Goal: Transaction & Acquisition: Book appointment/travel/reservation

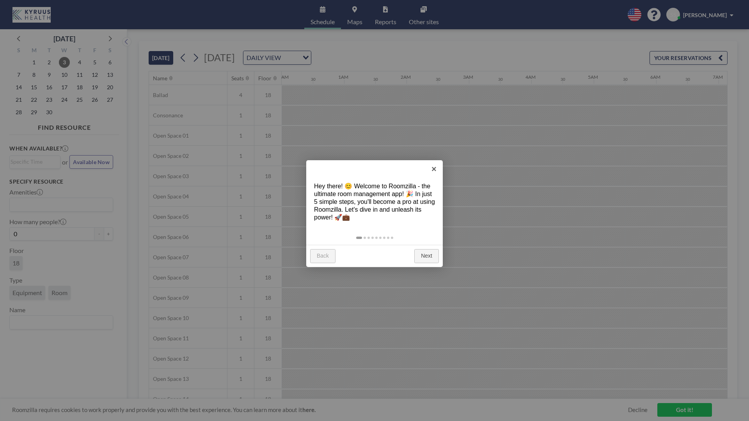
scroll to position [0, 905]
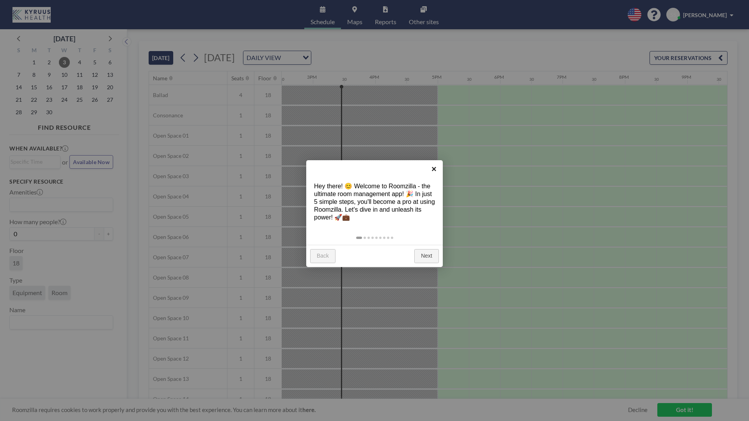
click at [435, 169] on link "×" at bounding box center [434, 169] width 18 height 18
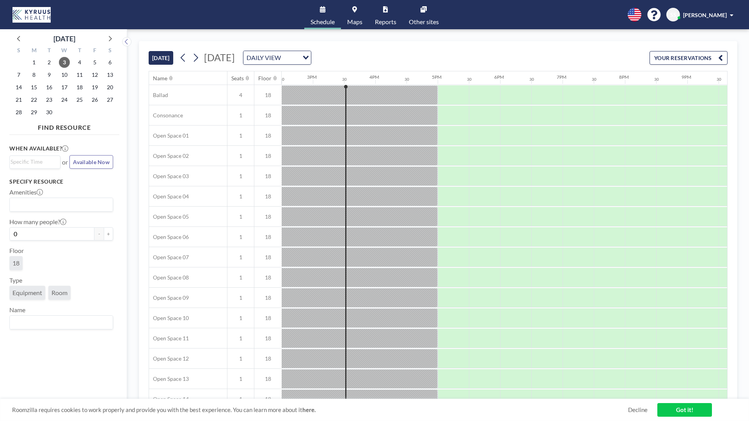
click at [201, 52] on div "[DATE] DAILY VIEW Loading..." at bounding box center [244, 58] width 134 height 14
click at [198, 56] on icon at bounding box center [195, 58] width 7 height 12
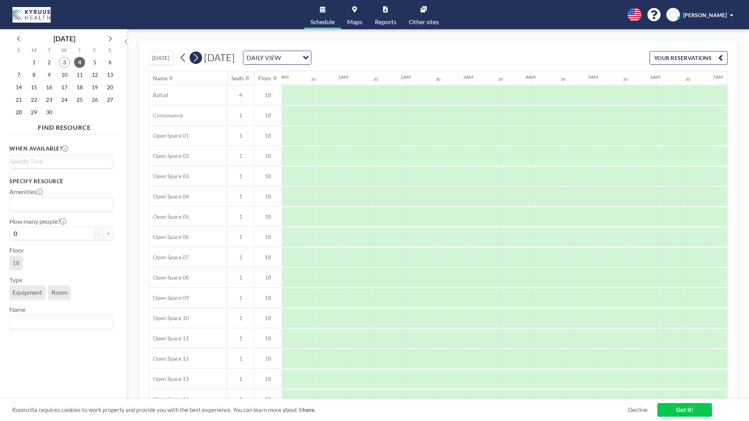
scroll to position [0, 353]
click at [198, 56] on icon at bounding box center [195, 58] width 7 height 12
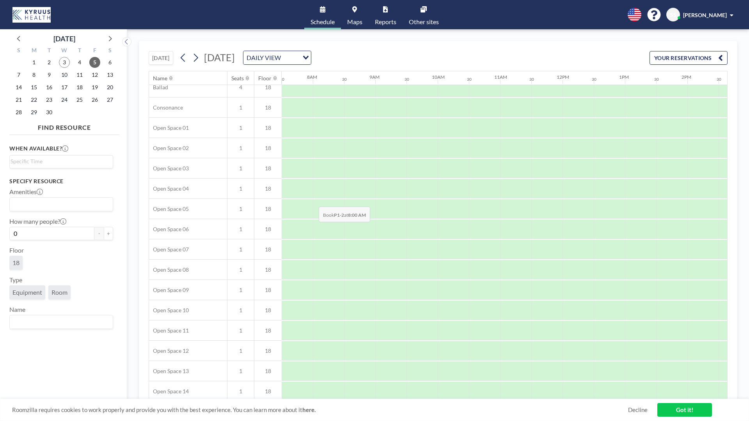
scroll to position [0, 468]
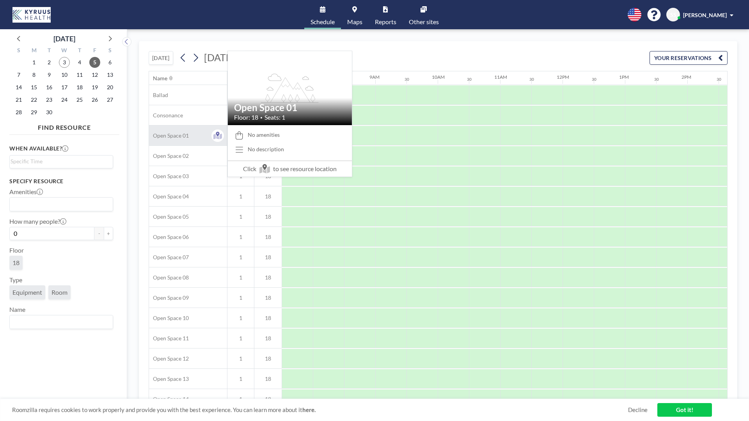
click at [165, 139] on div "Open Space 01" at bounding box center [188, 136] width 78 height 20
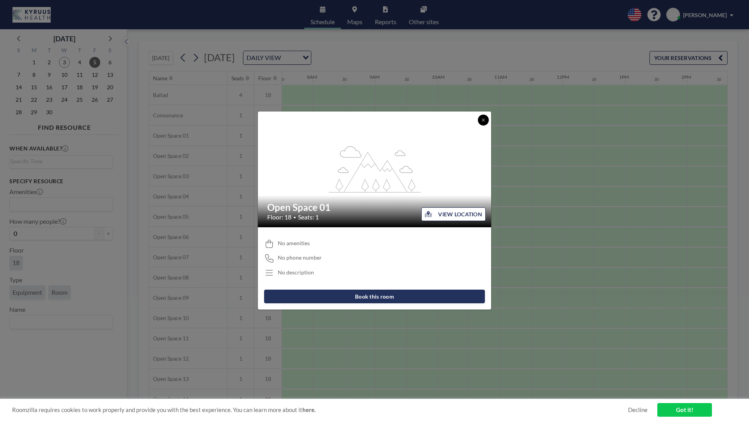
click at [483, 119] on icon at bounding box center [483, 120] width 5 height 5
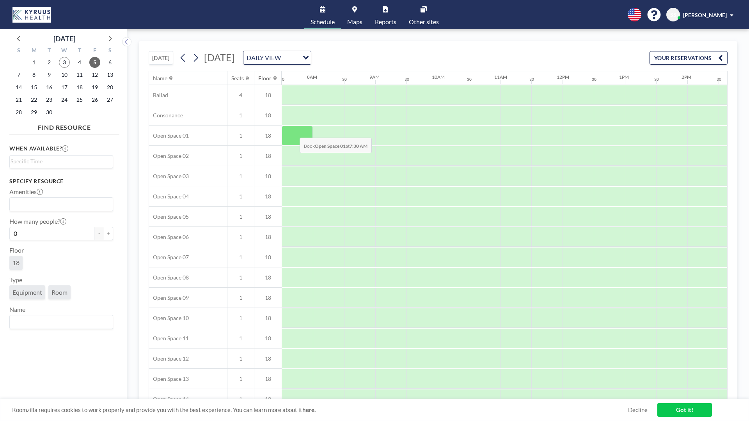
click at [293, 132] on div at bounding box center [297, 136] width 31 height 20
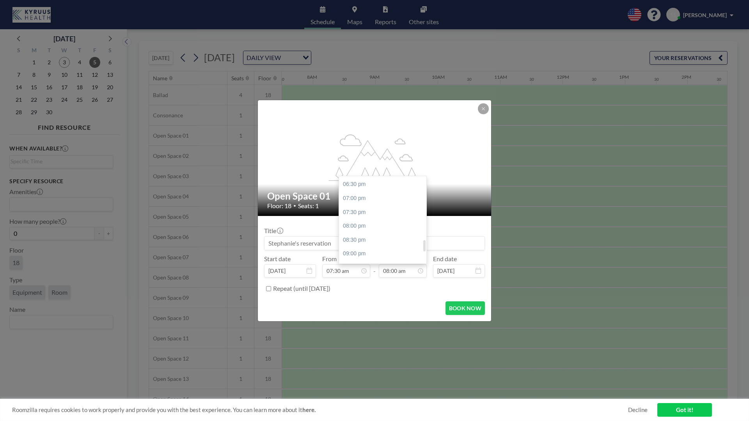
scroll to position [494, 0]
click at [368, 188] on div "06:00 pm" at bounding box center [382, 189] width 87 height 14
type input "06:00 pm"
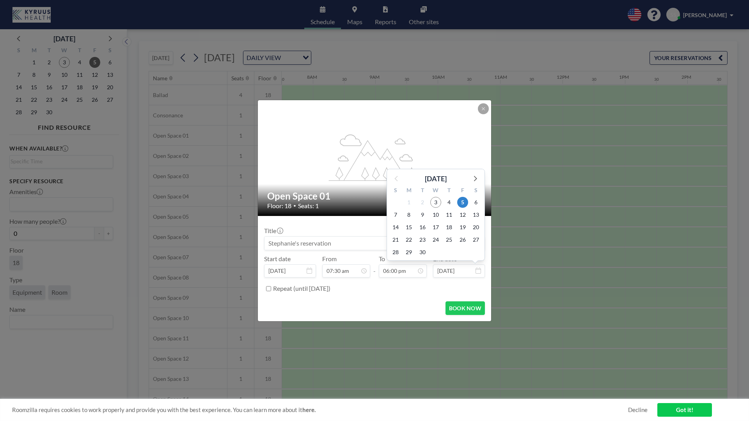
click at [462, 272] on input "[DATE]" at bounding box center [459, 271] width 52 height 13
click at [463, 202] on span "5" at bounding box center [462, 202] width 11 height 11
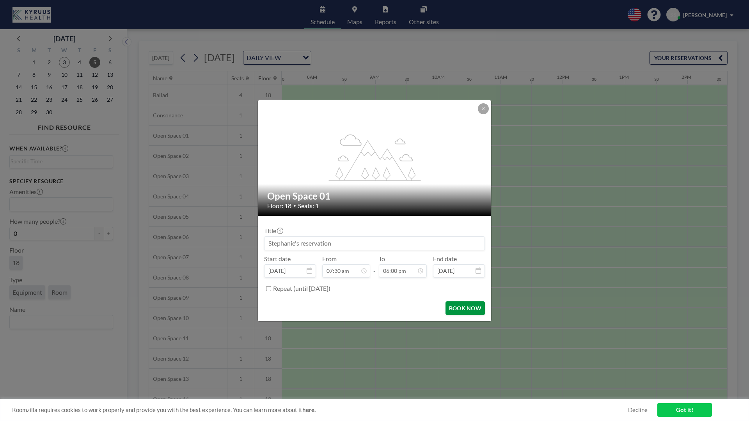
click at [467, 312] on button "BOOK NOW" at bounding box center [465, 309] width 39 height 14
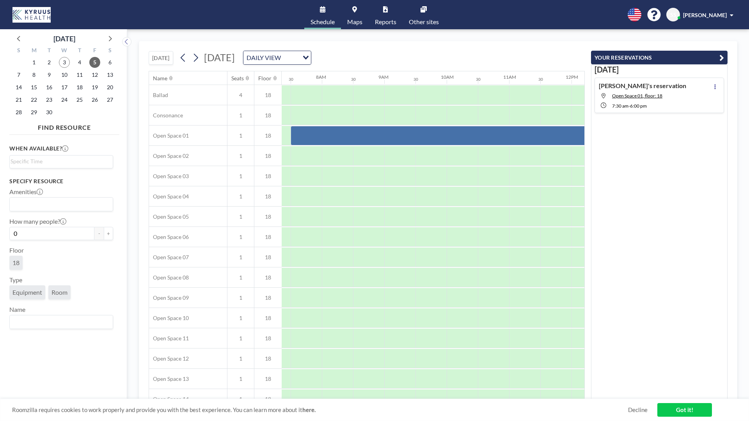
scroll to position [0, 468]
